Goal: Task Accomplishment & Management: Use online tool/utility

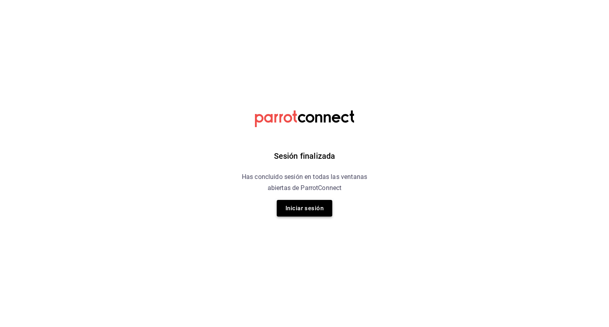
click at [304, 210] on button "Iniciar sesión" at bounding box center [304, 208] width 55 height 17
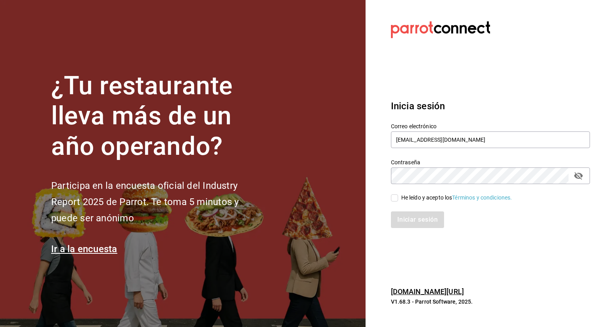
click at [408, 199] on div "He leído y acepto los Términos y condiciones." at bounding box center [456, 198] width 111 height 8
click at [398, 199] on input "He leído y acepto los Términos y condiciones." at bounding box center [394, 198] width 7 height 7
checkbox input "true"
click at [408, 219] on button "Iniciar sesión" at bounding box center [418, 220] width 54 height 17
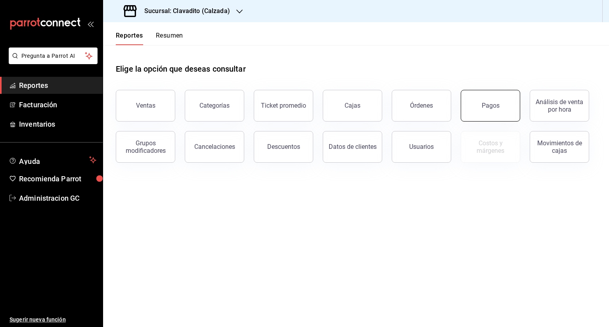
click at [484, 98] on button "Pagos" at bounding box center [489, 106] width 59 height 32
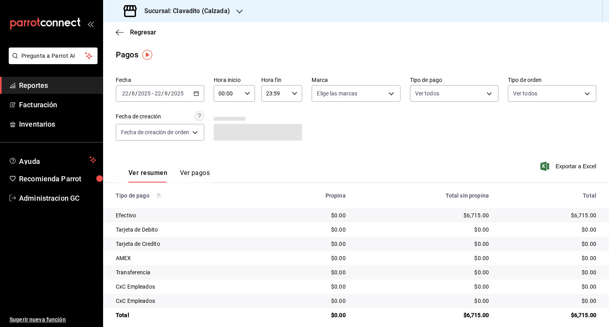
click at [235, 6] on div "Sucursal: Clavadito (Calzada)" at bounding box center [177, 11] width 136 height 22
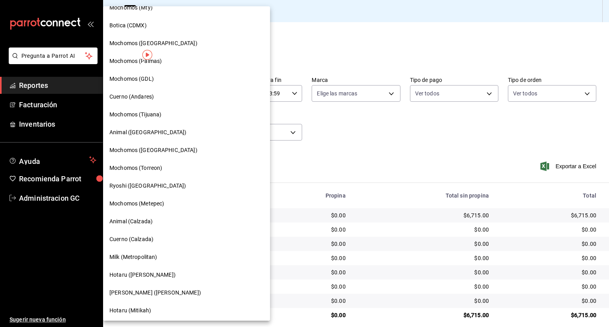
scroll to position [298, 0]
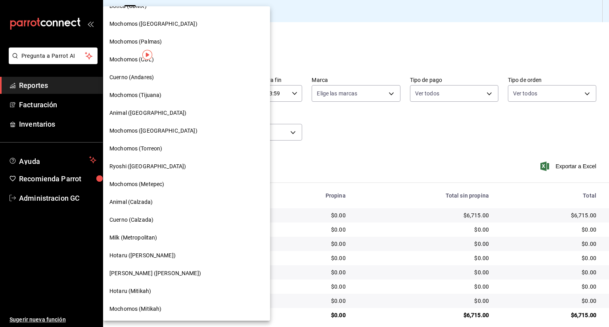
click at [147, 195] on div "Animal (Calzada)" at bounding box center [186, 202] width 167 height 18
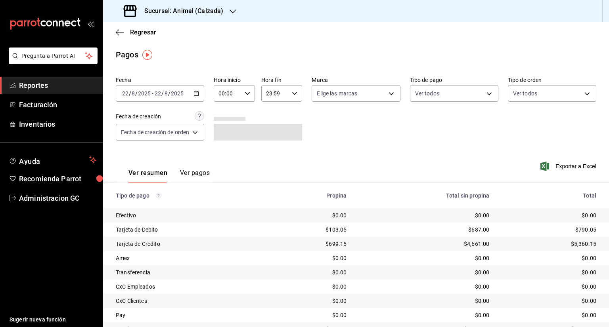
click at [199, 91] on icon "button" at bounding box center [196, 94] width 6 height 6
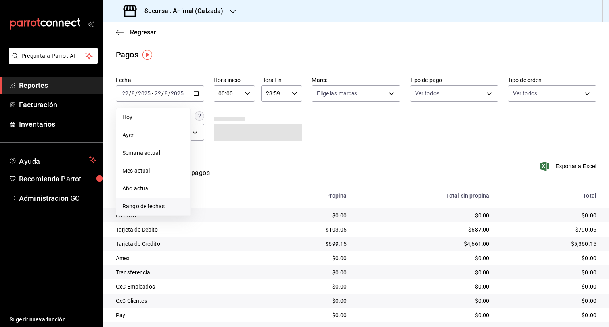
click at [148, 208] on span "Rango de fechas" at bounding box center [152, 206] width 61 height 8
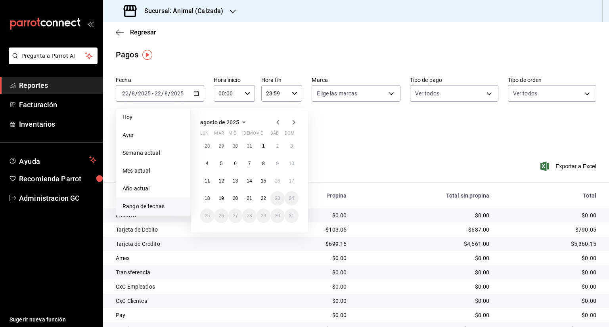
click at [284, 118] on div at bounding box center [285, 123] width 25 height 10
click at [279, 121] on icon "button" at bounding box center [278, 123] width 10 height 10
click at [220, 146] on abbr "29" at bounding box center [220, 146] width 5 height 6
click at [222, 147] on abbr "1" at bounding box center [221, 150] width 3 height 6
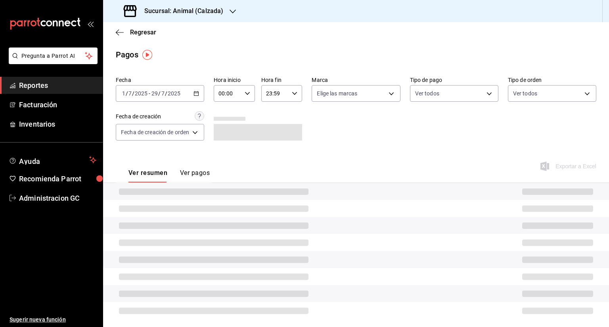
click at [196, 94] on icon "button" at bounding box center [196, 94] width 6 height 6
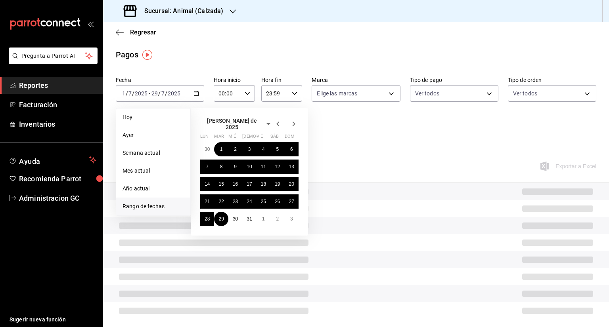
click at [278, 124] on icon "button" at bounding box center [277, 124] width 3 height 5
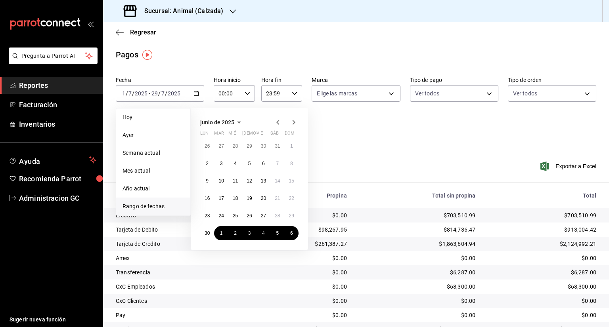
click at [293, 122] on icon "button" at bounding box center [294, 123] width 10 height 10
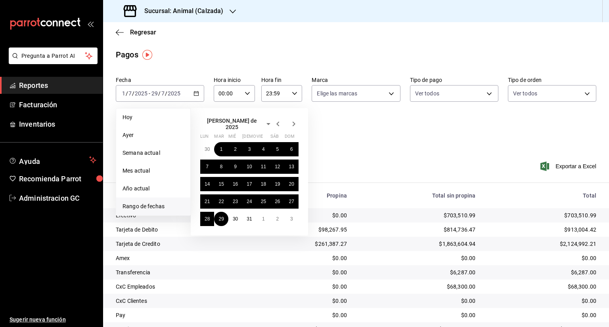
click at [293, 122] on icon "button" at bounding box center [294, 124] width 10 height 10
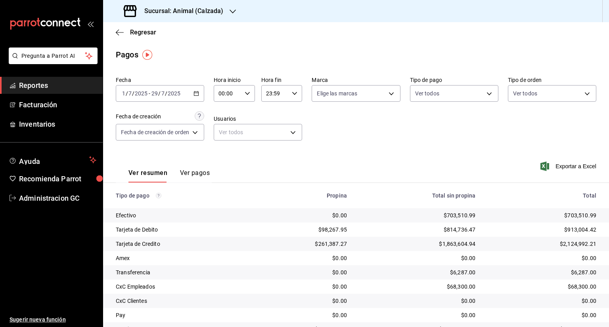
click at [156, 92] on input "29" at bounding box center [154, 93] width 7 height 6
click at [194, 92] on icon "button" at bounding box center [196, 94] width 6 height 6
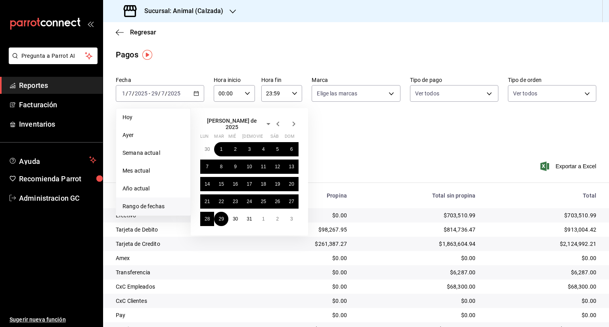
click at [291, 124] on icon "button" at bounding box center [294, 124] width 10 height 10
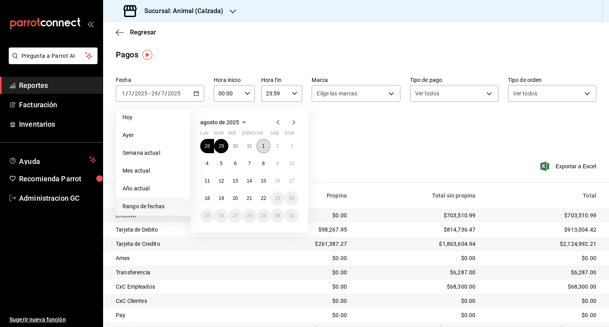
click at [265, 148] on button "1" at bounding box center [263, 146] width 14 height 14
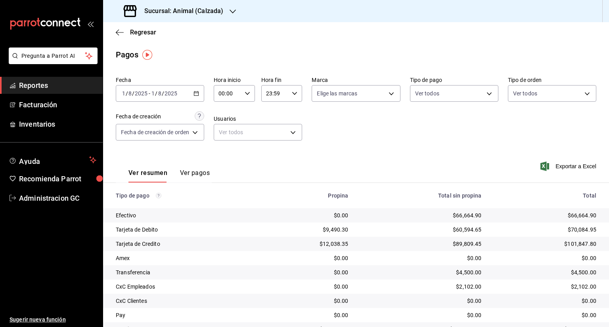
click at [195, 93] on \(Stroke\) "button" at bounding box center [196, 93] width 4 height 0
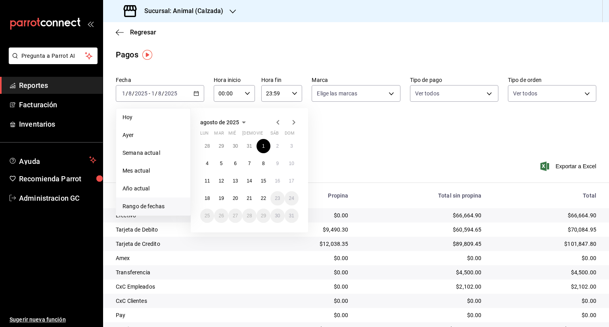
click at [274, 126] on icon "button" at bounding box center [278, 123] width 10 height 10
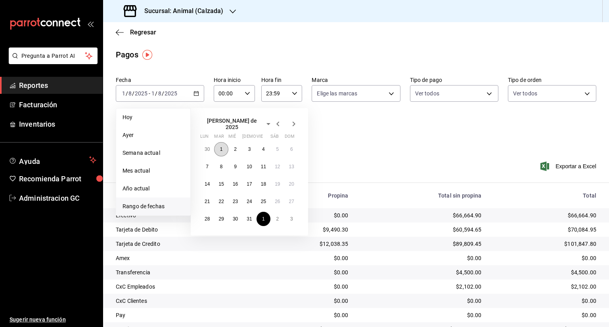
click at [219, 147] on button "1" at bounding box center [221, 149] width 14 height 14
click at [219, 147] on div "Fecha 2025-08-01 1 / 8 / 2025 - 2025-08-01 1 / 8 / 2025 Hoy Ayer Semana actual …" at bounding box center [356, 111] width 480 height 77
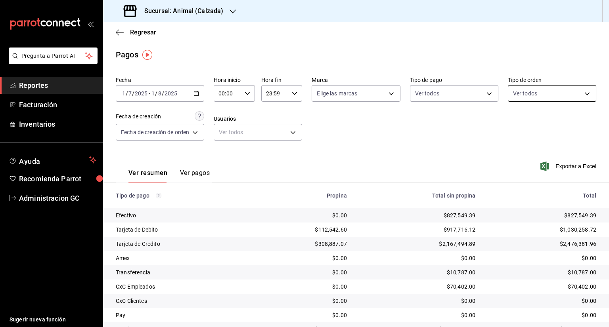
click at [533, 98] on body "Pregunta a Parrot AI Reportes Facturación Inventarios Ayuda Recomienda Parrot A…" at bounding box center [304, 163] width 609 height 327
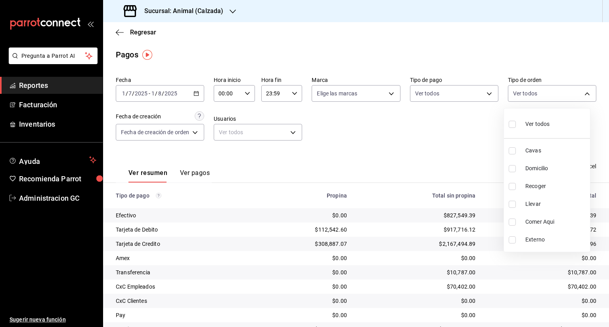
click at [470, 154] on div at bounding box center [304, 163] width 609 height 327
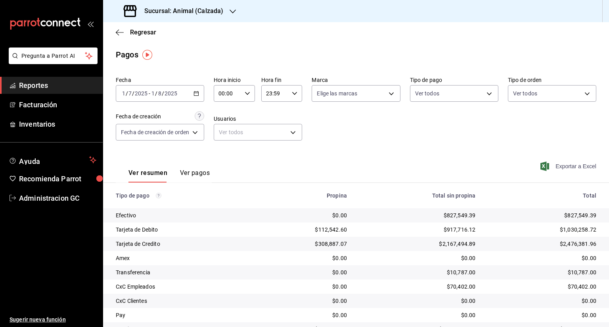
click at [559, 167] on span "Exportar a Excel" at bounding box center [569, 167] width 54 height 10
